Goal: Task Accomplishment & Management: Manage account settings

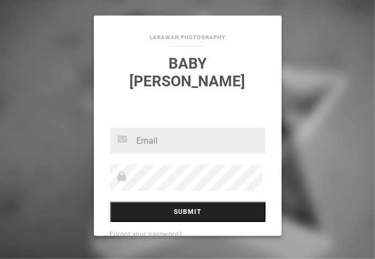
type input "[EMAIL_ADDRESS][DOMAIN_NAME]"
click at [191, 202] on input "Submit" at bounding box center [188, 212] width 156 height 20
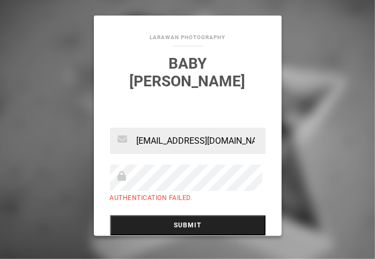
click at [188, 215] on input "Submit" at bounding box center [188, 225] width 156 height 20
